Goal: Communication & Community: Answer question/provide support

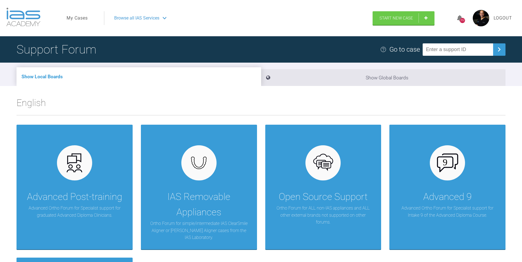
click at [80, 17] on link "My Cases" at bounding box center [77, 18] width 21 height 7
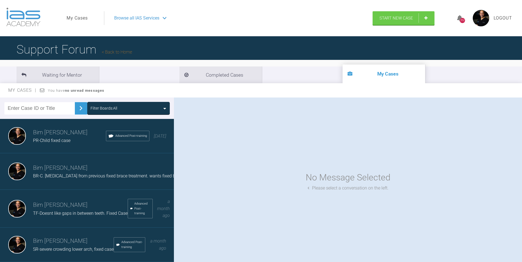
click at [45, 175] on span "BR-C. [MEDICAL_DATA] from previous fixed brace treatment. wants fixed braces ag…" at bounding box center [132, 176] width 198 height 5
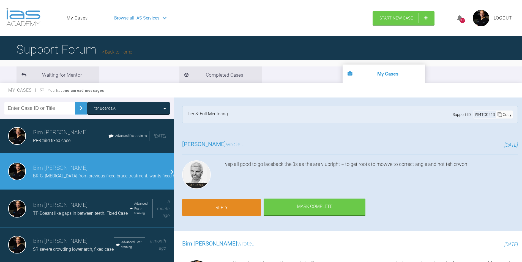
click at [225, 203] on link "Reply" at bounding box center [221, 207] width 79 height 17
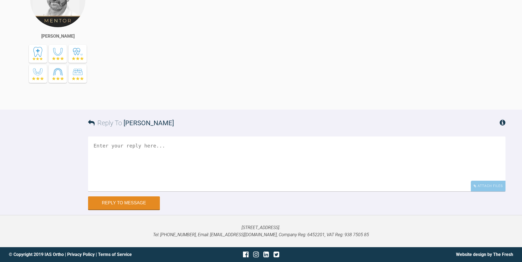
scroll to position [1248, 0]
paste textarea "1. Bonded 6's and 7's with metal MBT brackets. 2. Bonded U5-5 and L5-5 with cla…"
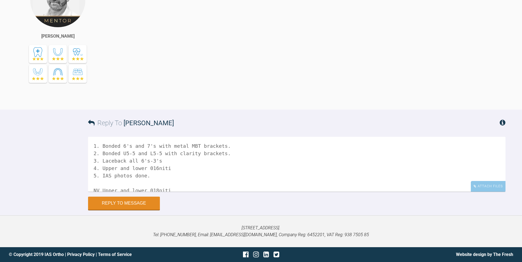
scroll to position [1221, 0]
drag, startPoint x: 116, startPoint y: 215, endPoint x: 87, endPoint y: 219, distance: 29.2
click at [87, 210] on div "Reply To [PERSON_NAME] 1. Bonded 6's and 7's with metal MBT brackets. 2. Bonded…" at bounding box center [261, 160] width 522 height 100
type textarea "1. Bonded 6's and 7's with metal MBT brackets. 2. Bonded U5-5 and L5-5 with cla…"
click at [495, 192] on div "Attach Files" at bounding box center [488, 186] width 35 height 11
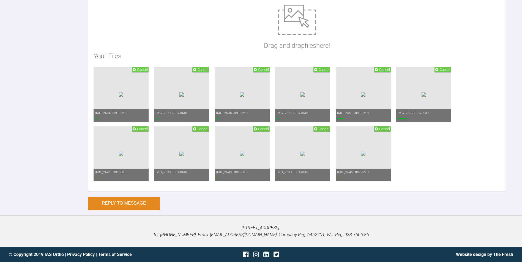
scroll to position [1520, 0]
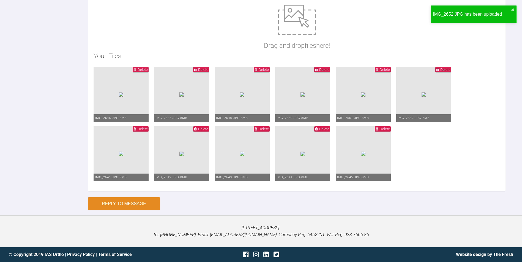
click at [121, 202] on button "Reply to Message" at bounding box center [124, 203] width 72 height 13
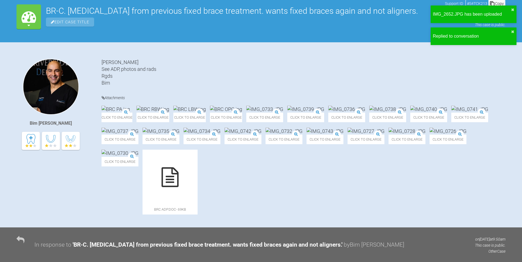
scroll to position [0, 0]
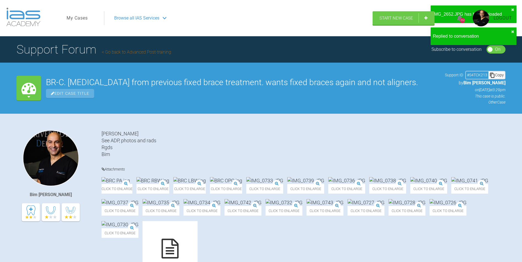
click at [69, 16] on link "My Cases" at bounding box center [77, 18] width 21 height 7
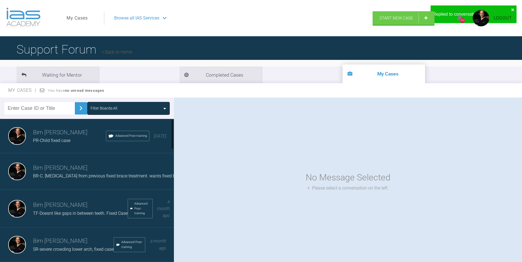
scroll to position [28, 0]
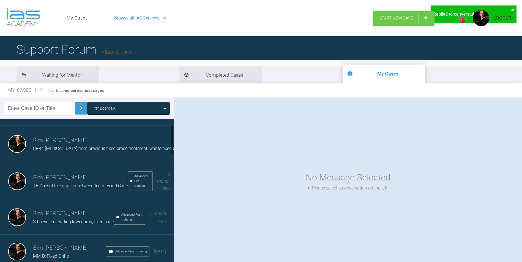
click at [56, 181] on h3 "Bim [PERSON_NAME]" at bounding box center [80, 177] width 95 height 9
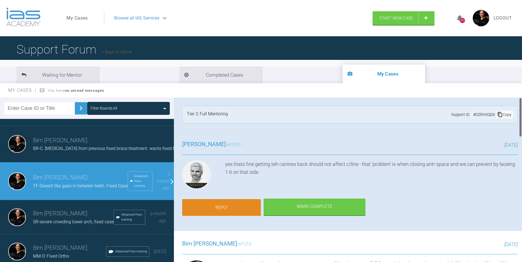
click at [236, 208] on link "Reply" at bounding box center [221, 207] width 79 height 17
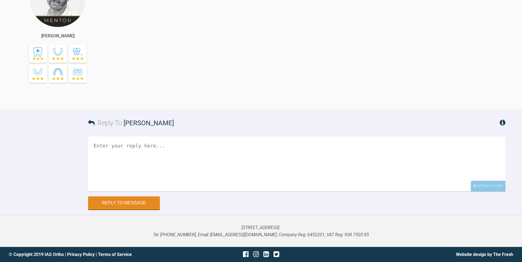
scroll to position [1369, 0]
drag, startPoint x: 123, startPoint y: 184, endPoint x: 122, endPoint y: 188, distance: 4.6
paste textarea "1) Bonded upper 6's and 7's with metal MBT brackets. 2) Bonded U5-5 with clarit…"
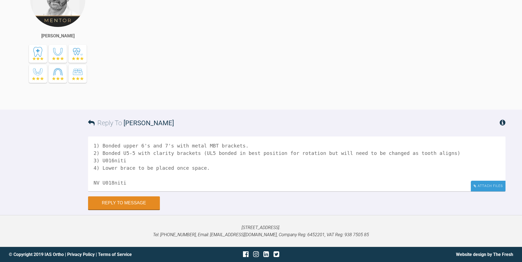
type textarea "1) Bonded upper 6's and 7's with metal MBT brackets. 2) Bonded U5-5 with clarit…"
click at [501, 192] on div "Attach Files" at bounding box center [488, 186] width 35 height 11
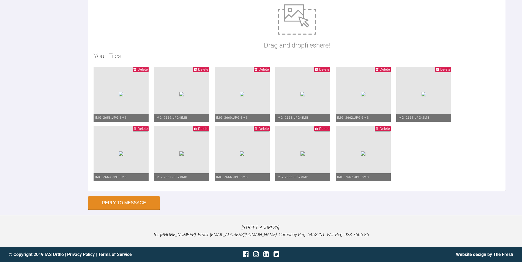
scroll to position [1506, 0]
click at [116, 210] on button "Reply to Message" at bounding box center [124, 203] width 72 height 13
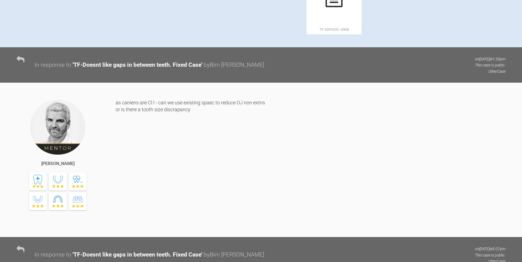
scroll to position [0, 0]
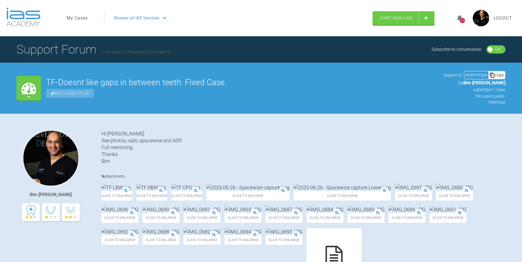
click at [503, 17] on span "Logout" at bounding box center [502, 18] width 18 height 7
